Goal: Transaction & Acquisition: Subscribe to service/newsletter

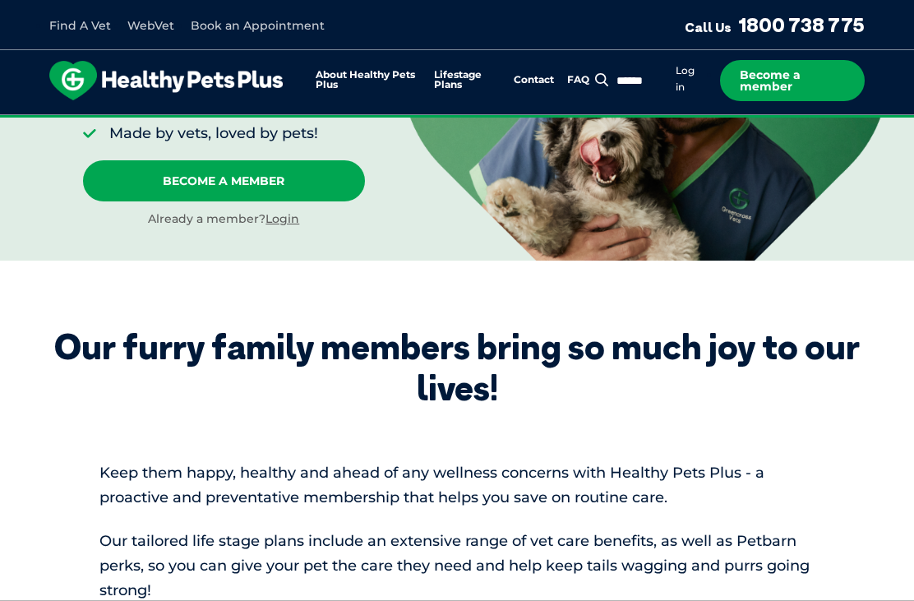
scroll to position [374, 0]
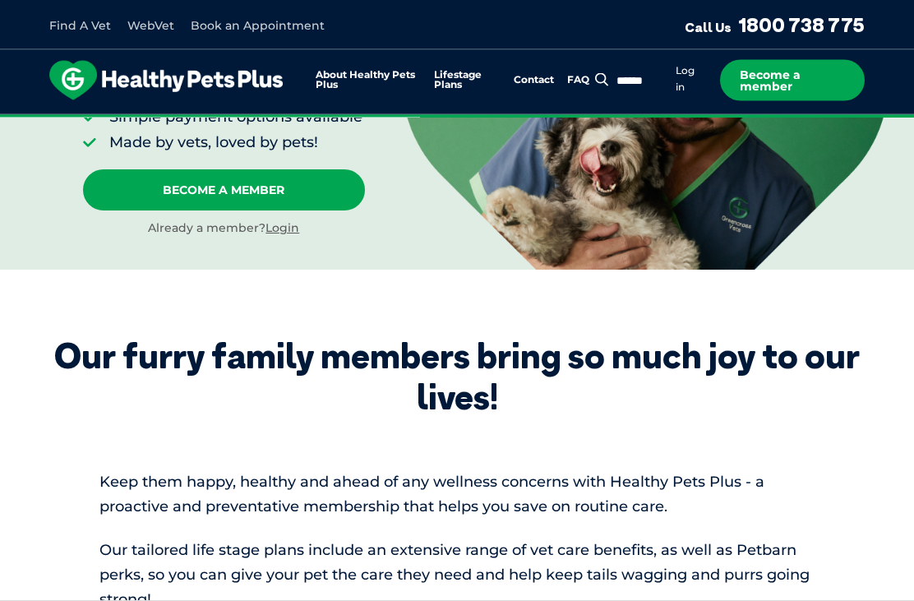
click at [246, 192] on link "Become A Member" at bounding box center [224, 190] width 282 height 41
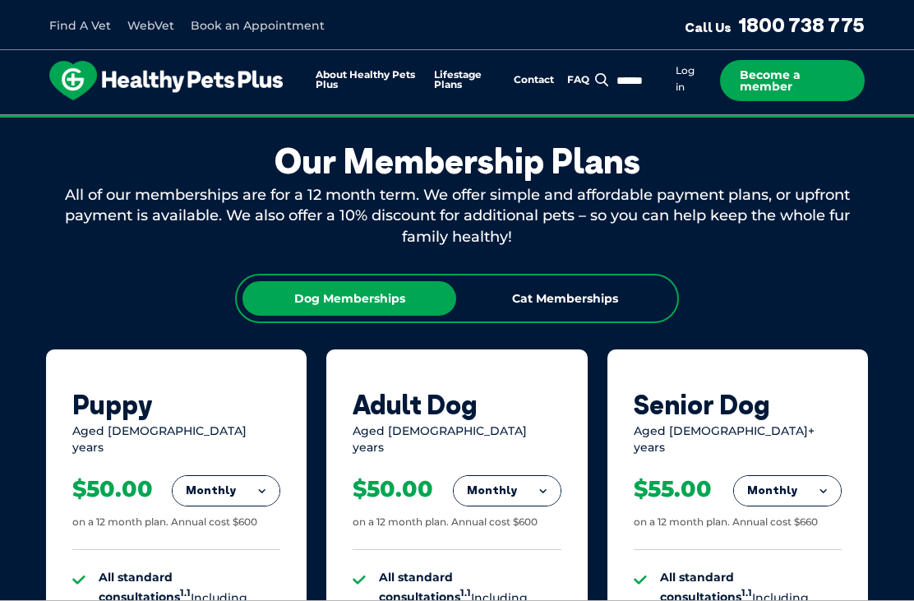
scroll to position [980, 0]
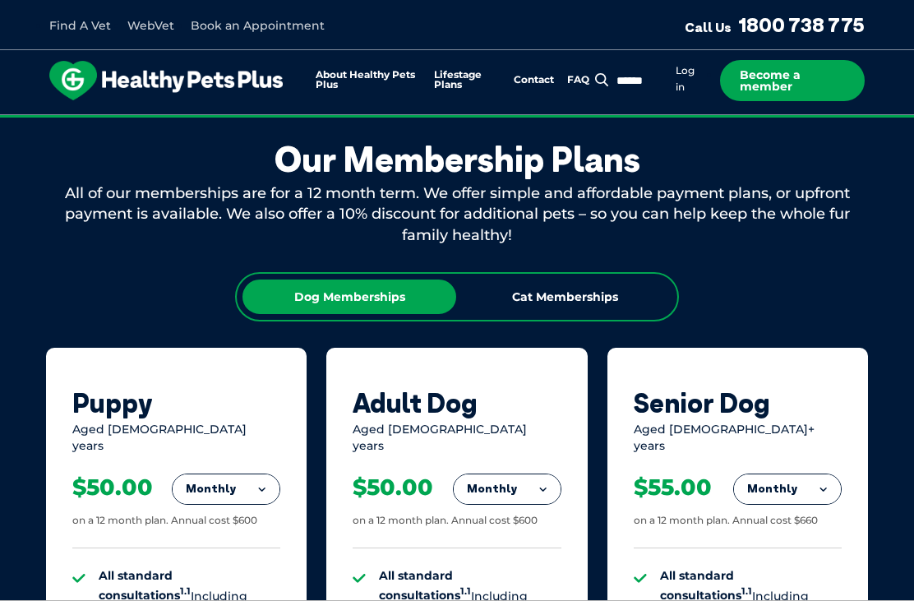
click at [576, 289] on div "Cat Memberships" at bounding box center [565, 297] width 214 height 35
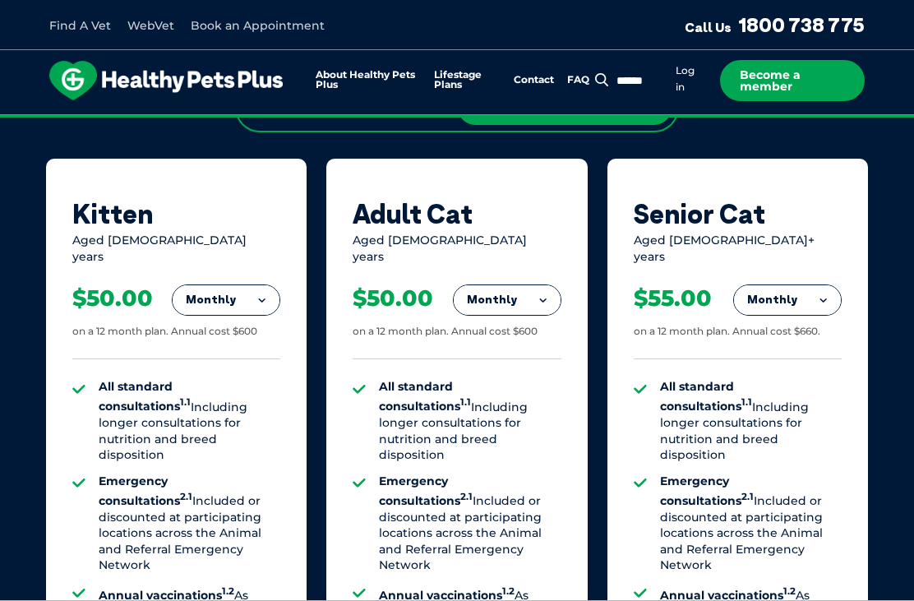
scroll to position [1172, 0]
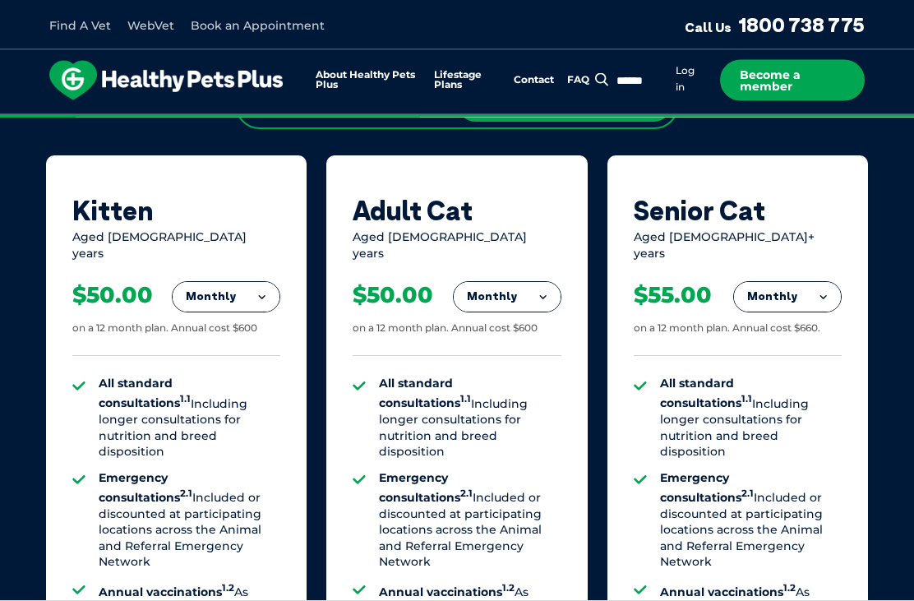
click at [803, 283] on button "Monthly" at bounding box center [787, 298] width 107 height 30
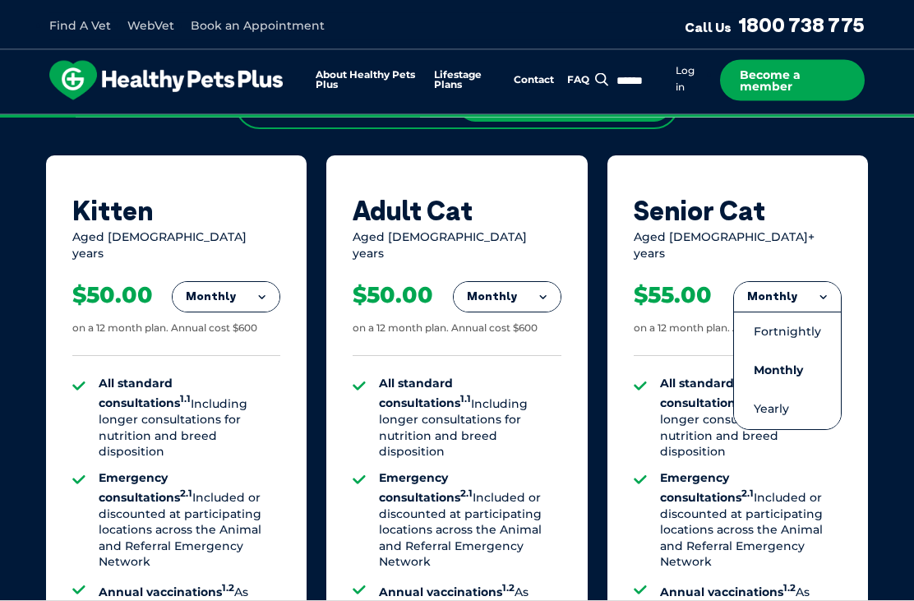
scroll to position [1173, 0]
click at [775, 355] on li "Monthly" at bounding box center [787, 370] width 107 height 39
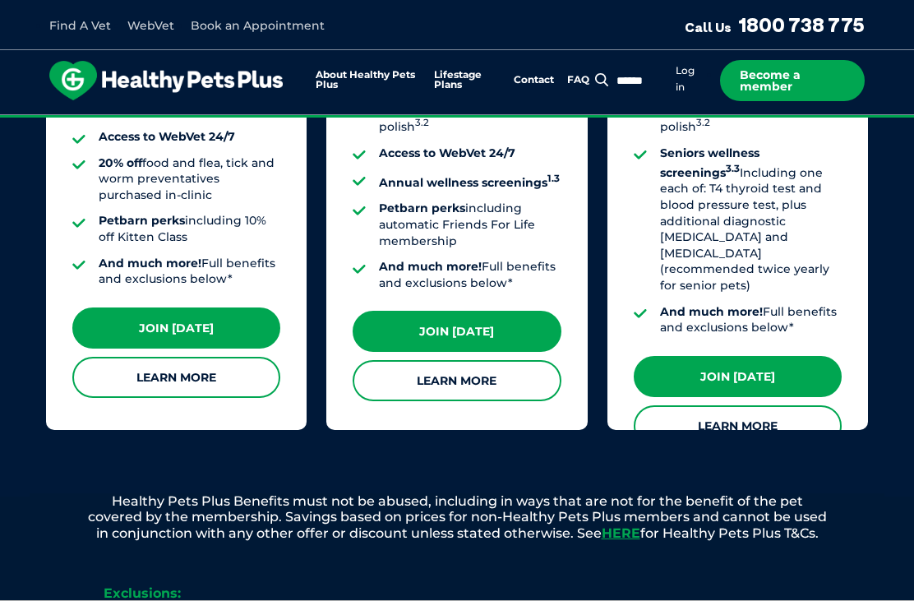
scroll to position [1699, 0]
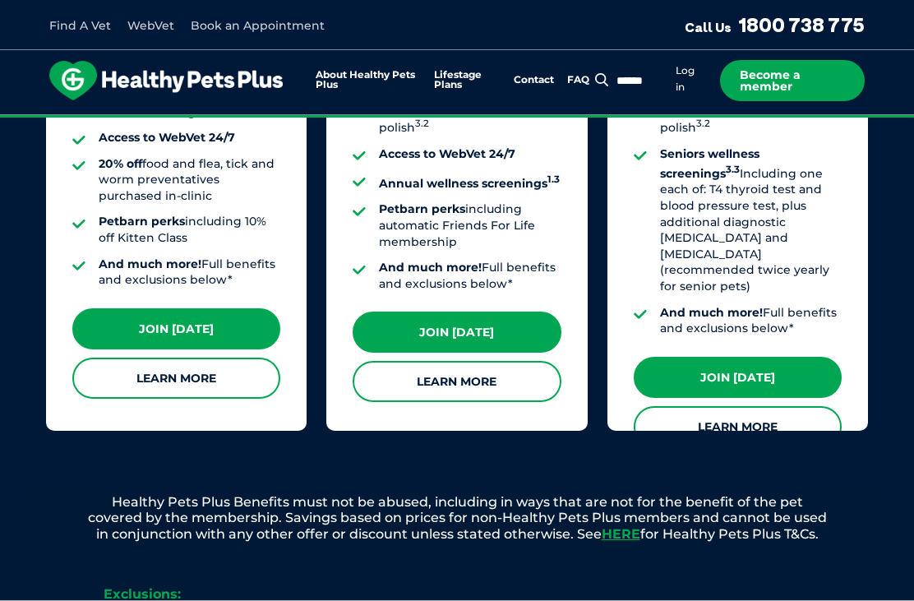
click at [729, 357] on link "Join Today" at bounding box center [738, 377] width 208 height 41
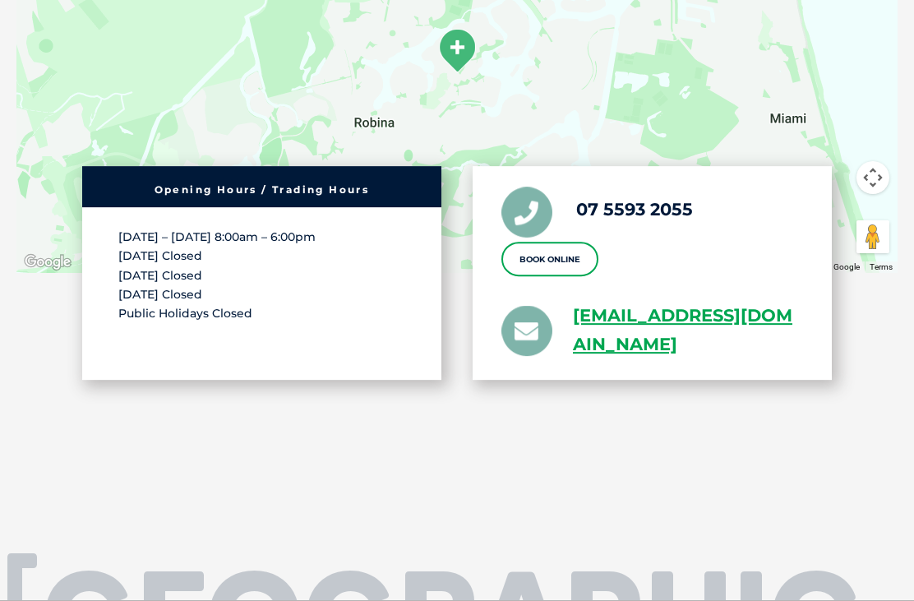
scroll to position [3138, 0]
